Goal: Task Accomplishment & Management: Use online tool/utility

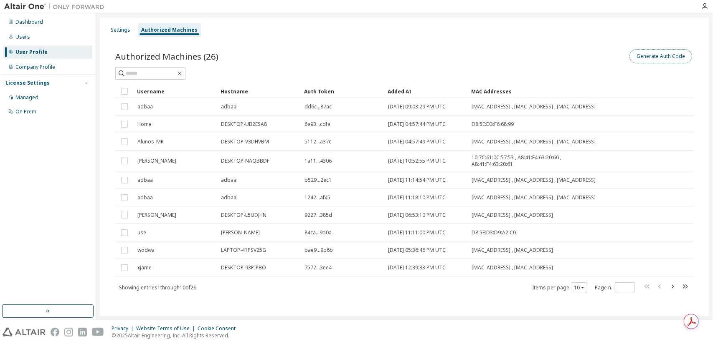
click at [647, 55] on button "Generate Auth Code" at bounding box center [660, 56] width 63 height 14
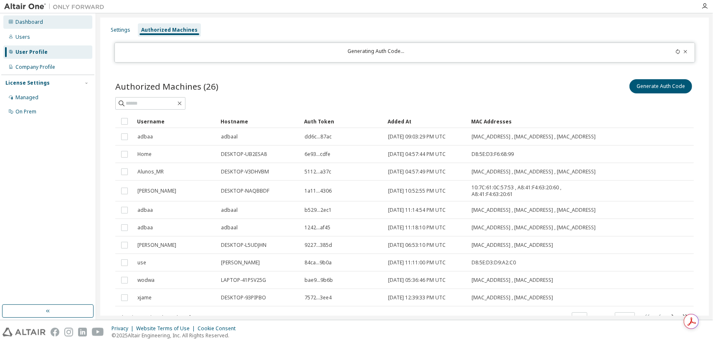
click at [28, 24] on div "Dashboard" at bounding box center [29, 22] width 28 height 7
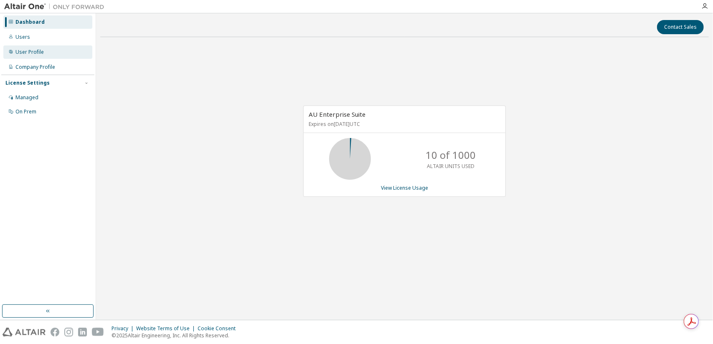
click at [40, 54] on div "User Profile" at bounding box center [29, 52] width 28 height 7
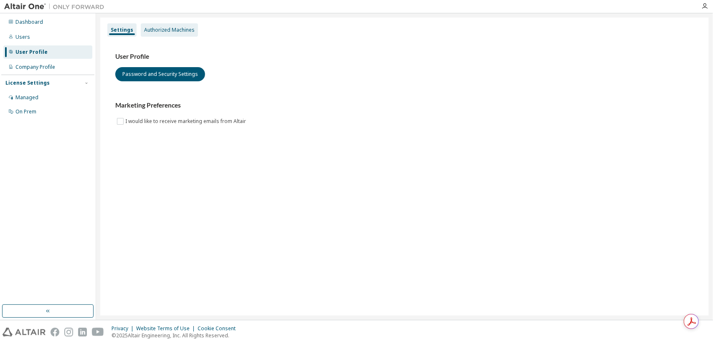
click at [176, 30] on div "Authorized Machines" at bounding box center [169, 30] width 51 height 7
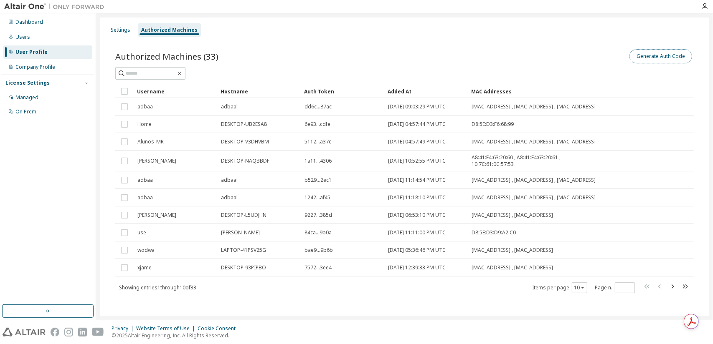
click at [645, 51] on button "Generate Auth Code" at bounding box center [660, 56] width 63 height 14
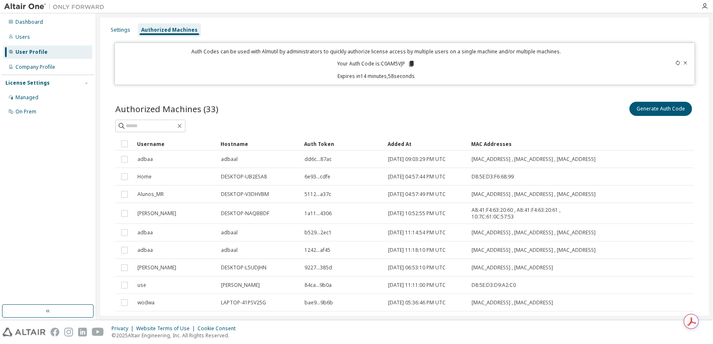
click at [393, 61] on p "Your Auth Code is: C0AM5VJP" at bounding box center [376, 64] width 78 height 8
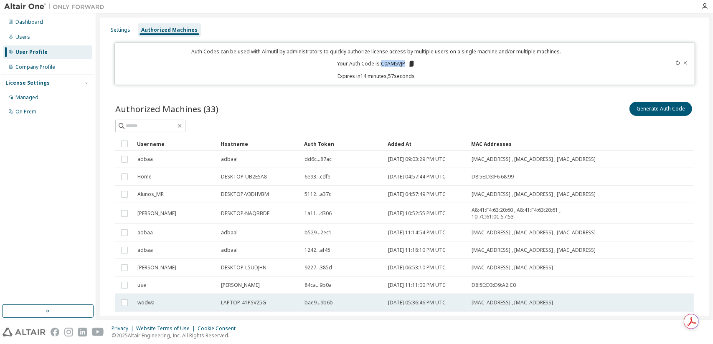
copy p "C0AM5VJP"
